Goal: Navigation & Orientation: Find specific page/section

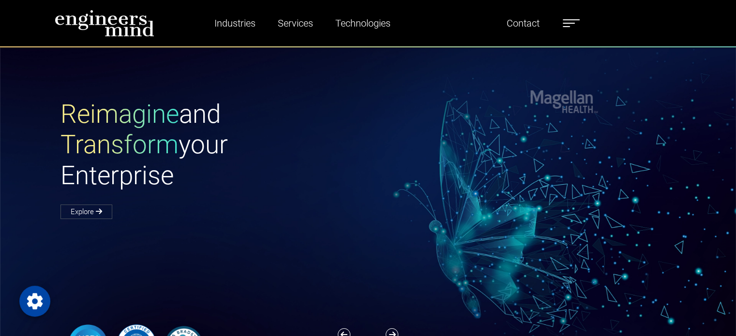
click at [567, 28] on label at bounding box center [571, 23] width 17 height 13
click at [451, 107] on div "Reimagine and Transform your Enterprise Explore" at bounding box center [374, 158] width 639 height 119
click at [323, 145] on h1 "Reimagine and Transform your Enterprise" at bounding box center [214, 145] width 308 height 92
click at [572, 23] on span at bounding box center [569, 23] width 12 height 1
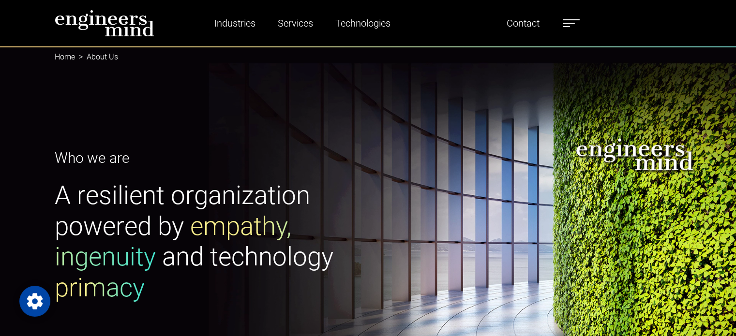
click at [571, 23] on span at bounding box center [569, 23] width 12 height 1
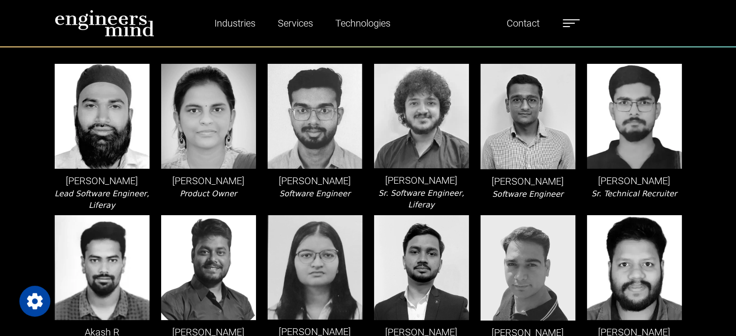
scroll to position [145, 0]
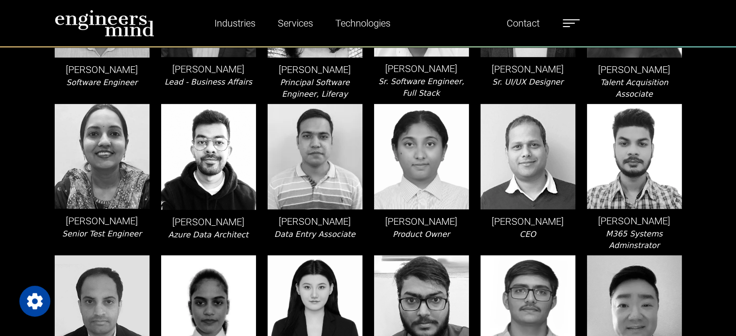
scroll to position [484, 0]
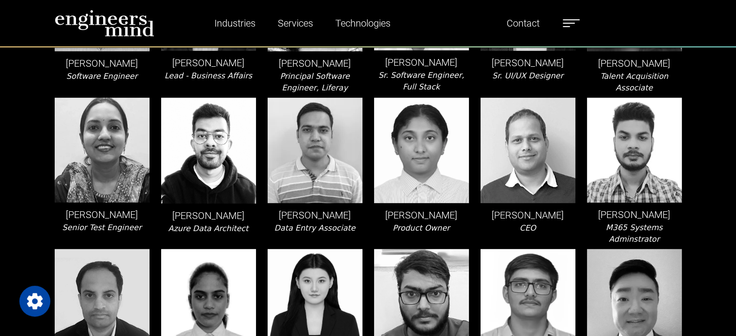
click at [130, 18] on img at bounding box center [105, 23] width 100 height 27
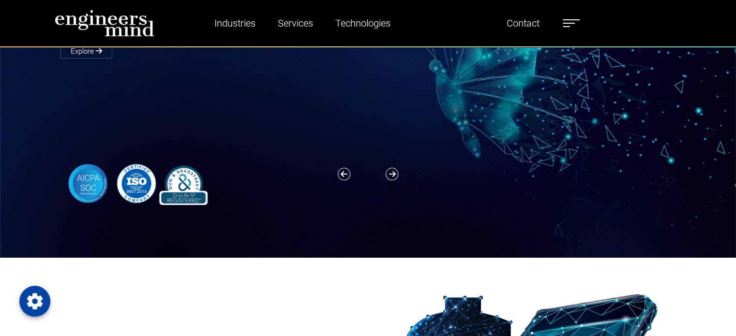
scroll to position [145, 0]
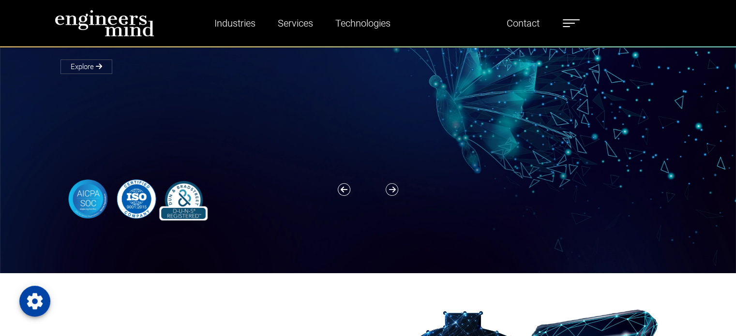
click at [388, 195] on button "Next" at bounding box center [393, 189] width 10 height 13
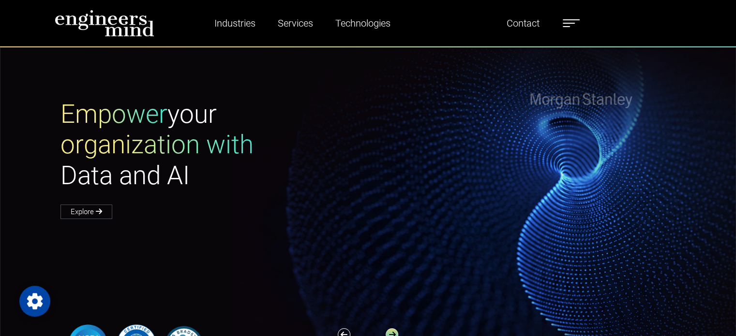
scroll to position [97, 0]
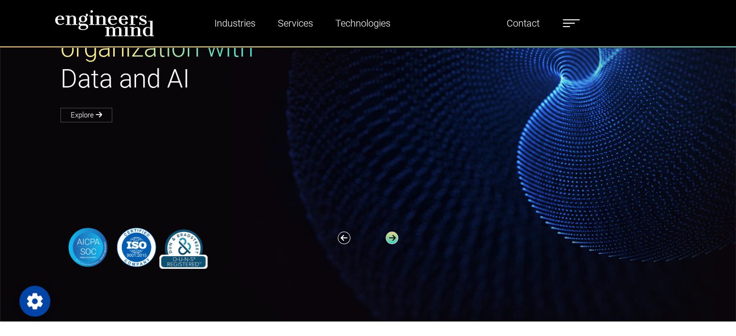
click at [392, 236] on icon "button" at bounding box center [392, 238] width 13 height 13
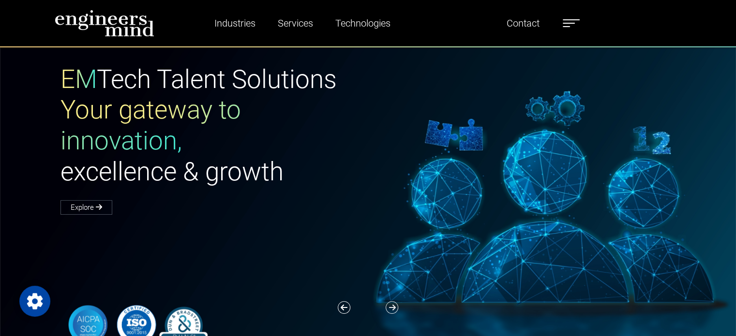
scroll to position [0, 0]
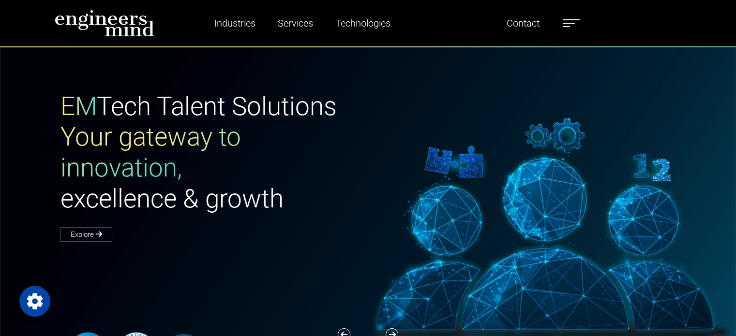
click at [124, 32] on img at bounding box center [105, 23] width 100 height 27
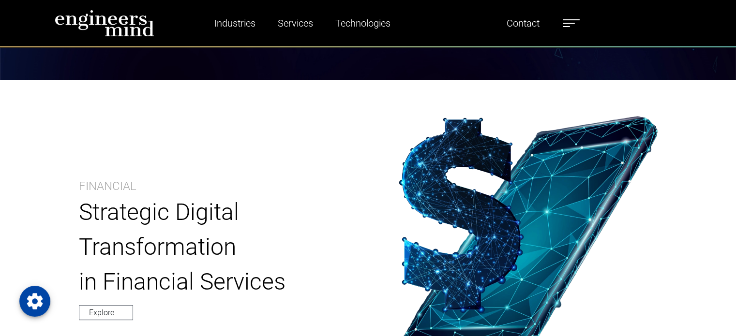
scroll to position [532, 0]
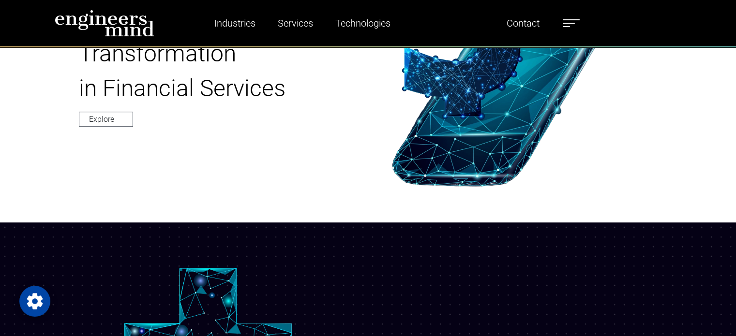
click at [575, 19] on label at bounding box center [571, 23] width 17 height 13
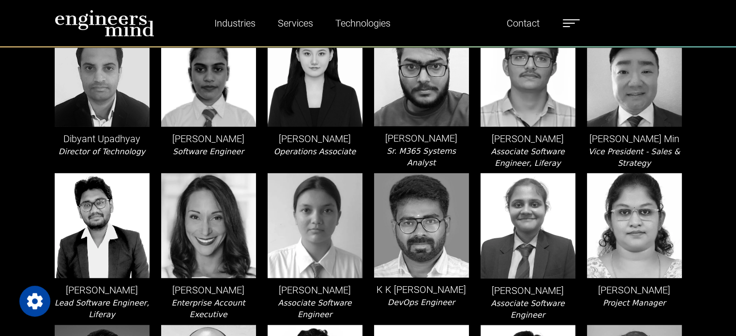
scroll to position [823, 0]
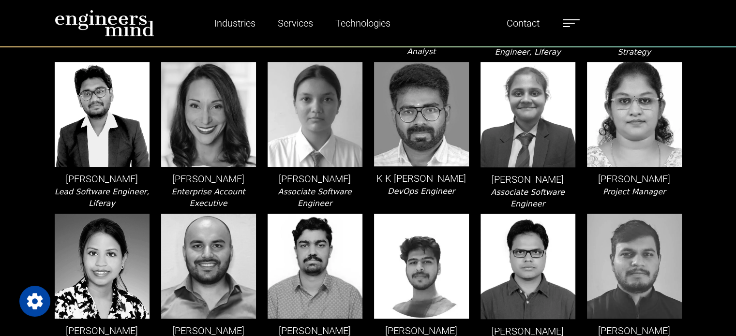
click at [580, 24] on label at bounding box center [571, 23] width 17 height 13
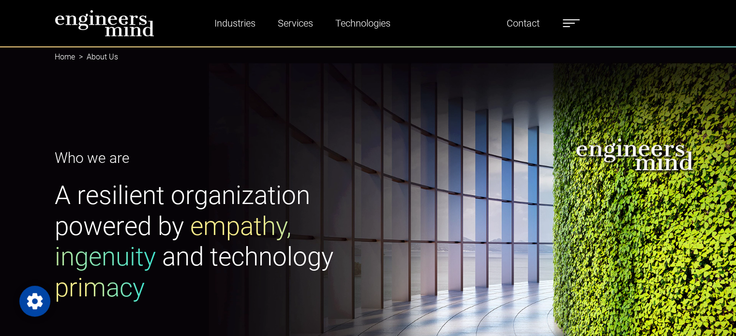
click at [567, 23] on span at bounding box center [569, 23] width 12 height 1
click at [470, 163] on div "Who we are A resilient organization powered by empathy, ingenuity and technolog…" at bounding box center [368, 232] width 639 height 171
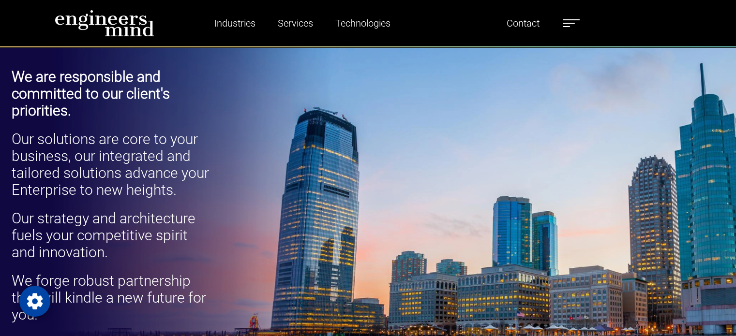
scroll to position [436, 0]
